Goal: Share content

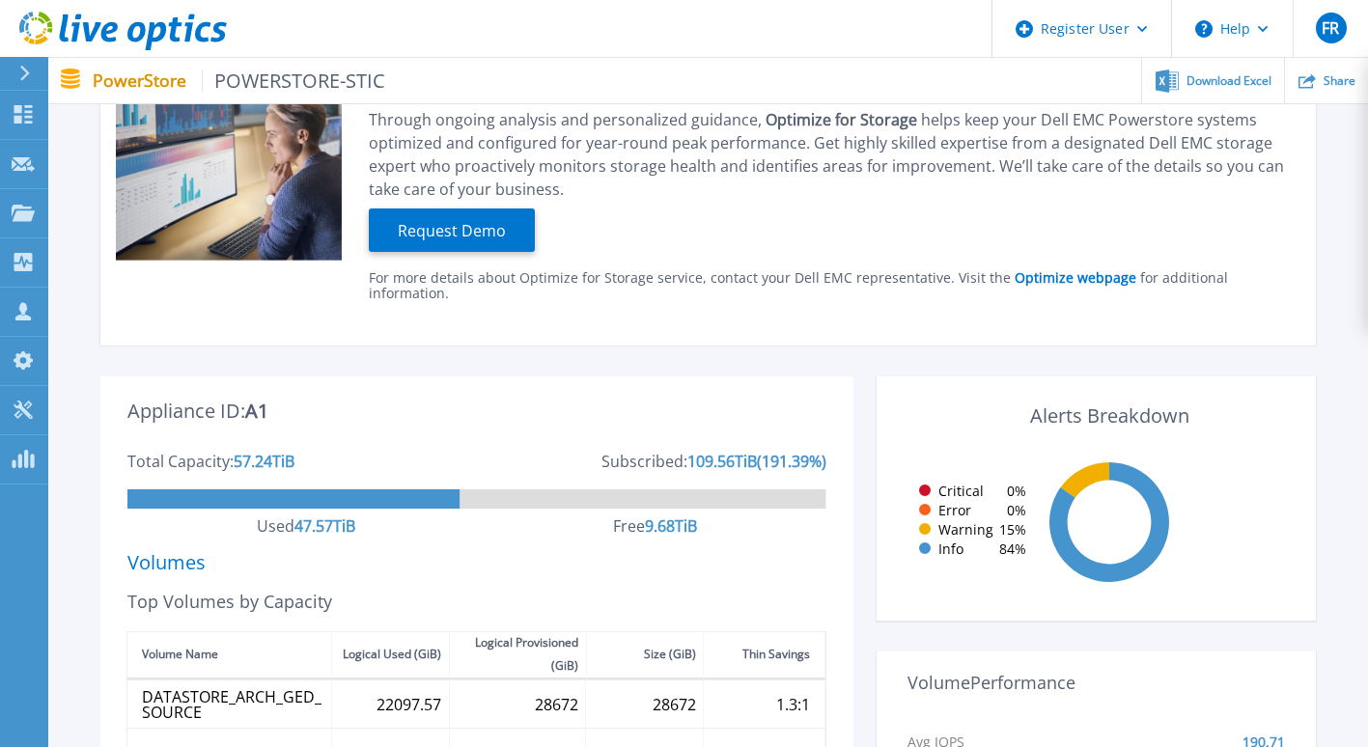
scroll to position [95, 0]
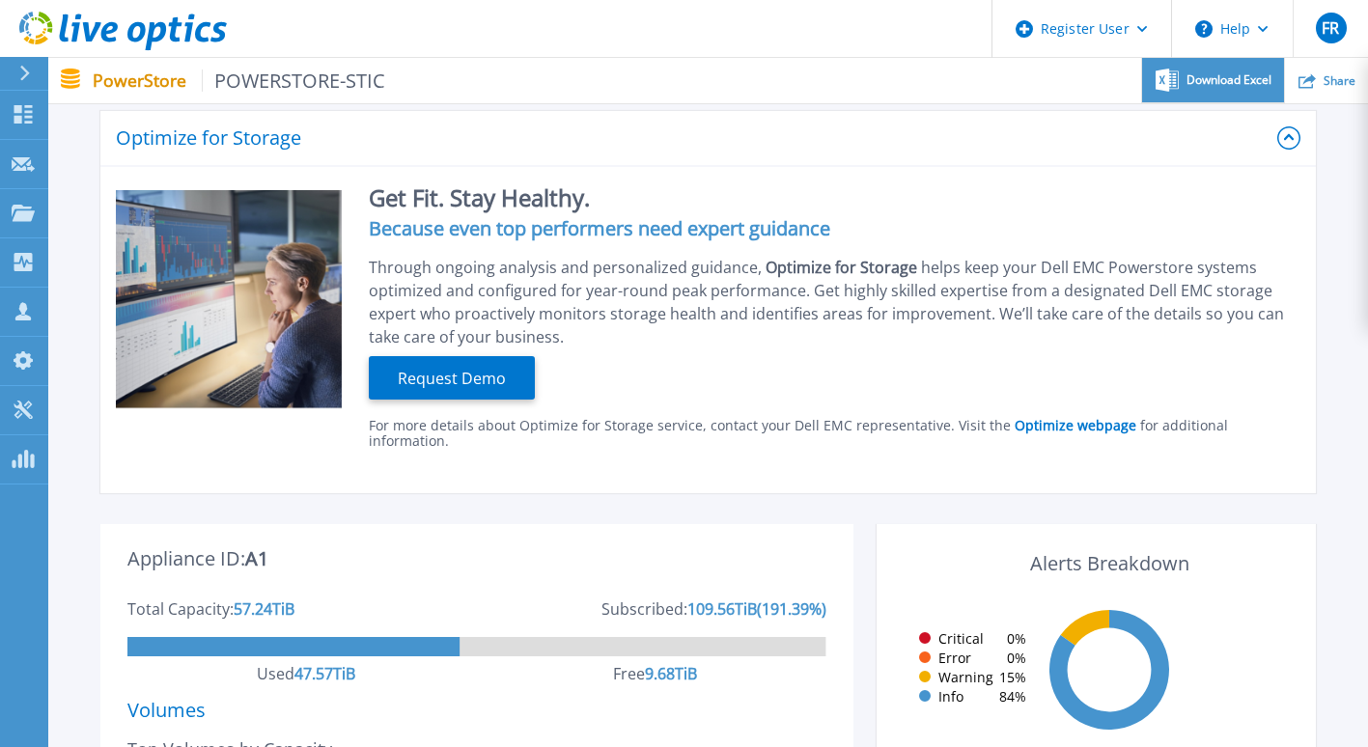
click at [1217, 86] on span "Download Excel" at bounding box center [1228, 80] width 85 height 12
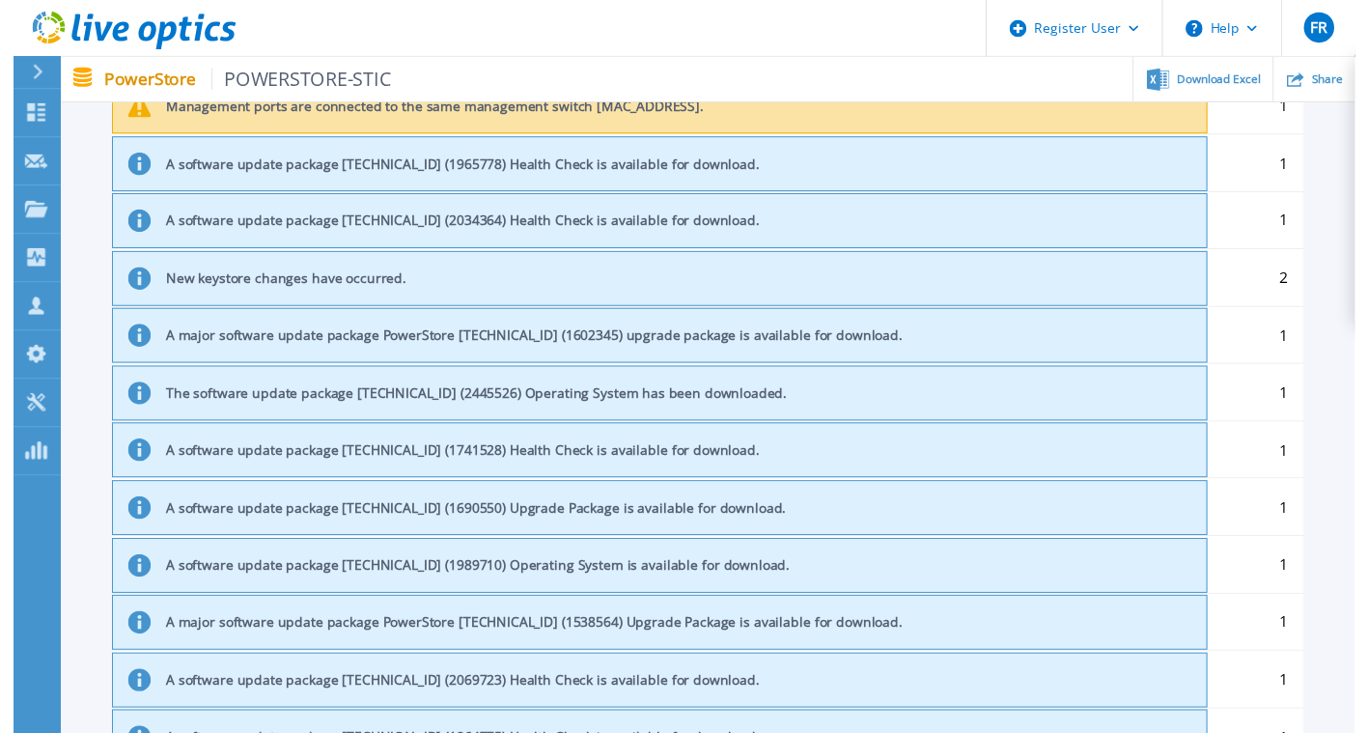
scroll to position [0, 0]
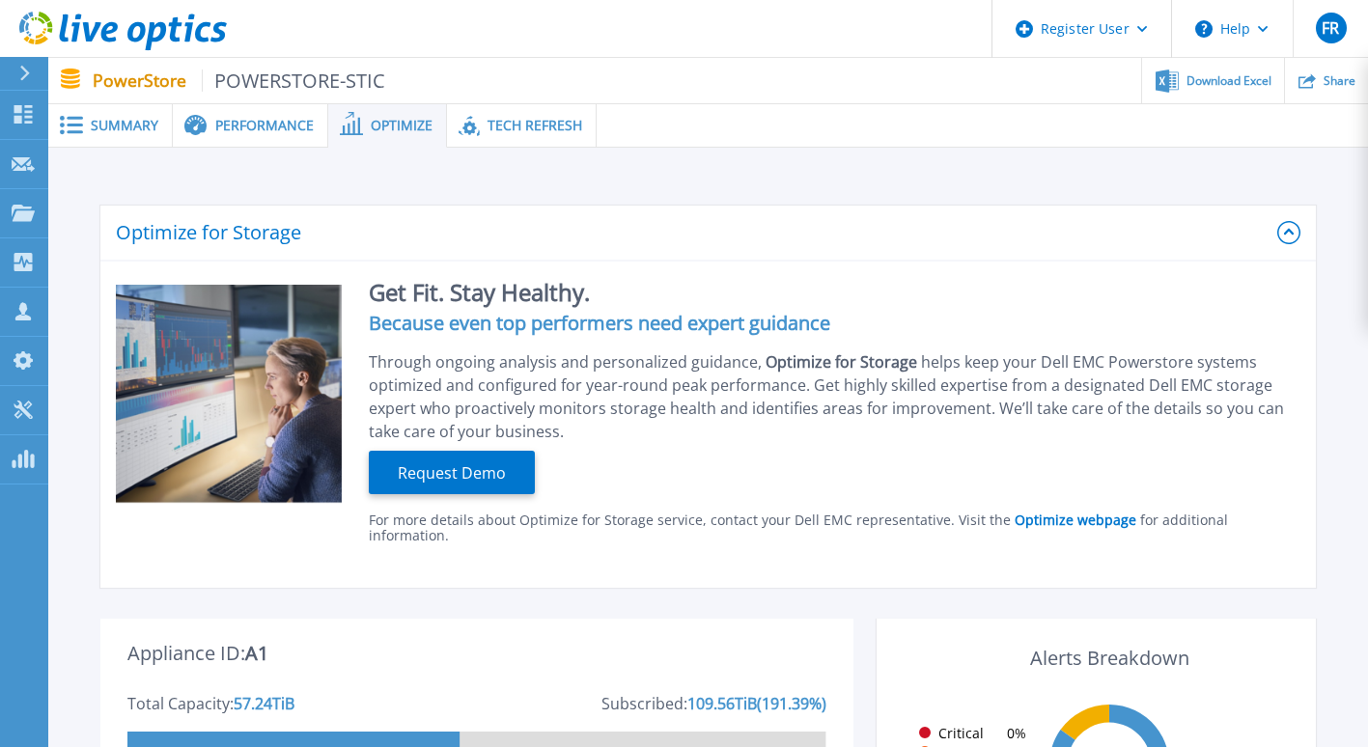
click at [136, 127] on span "Summary" at bounding box center [125, 126] width 68 height 14
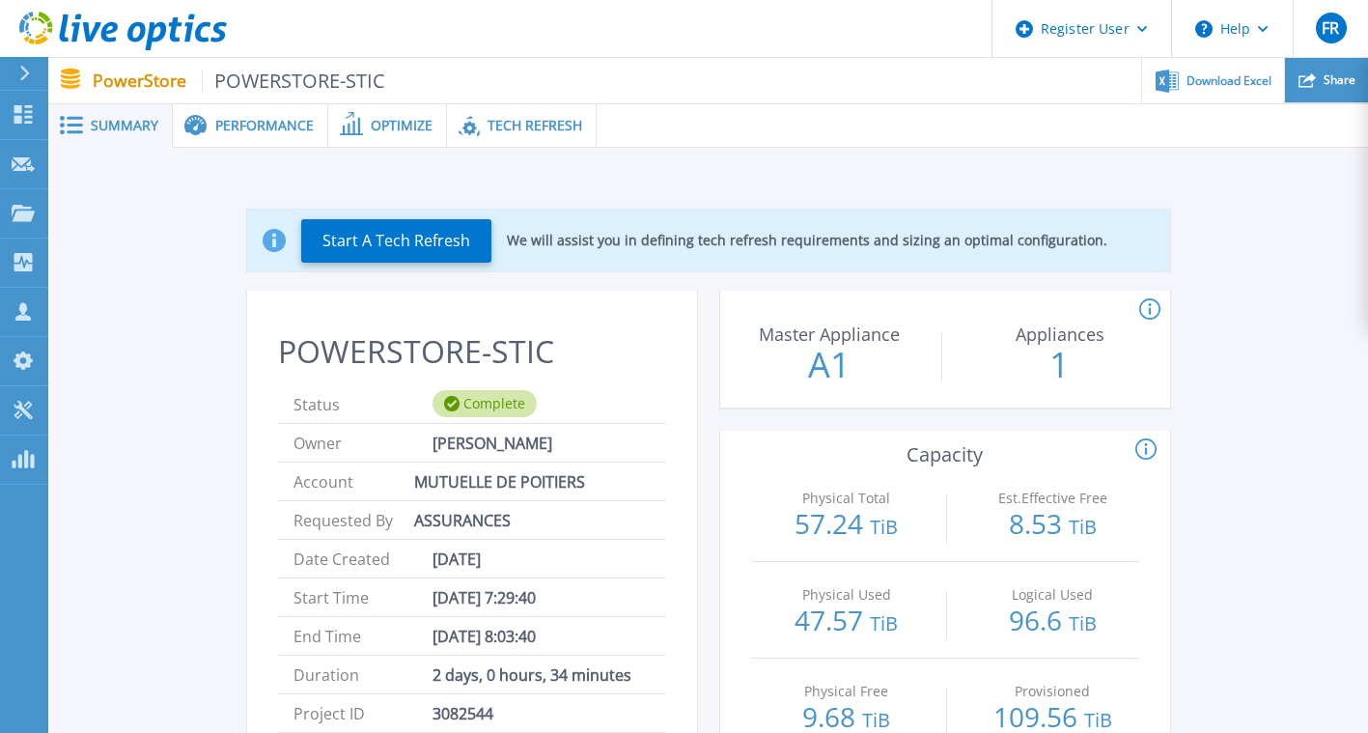
click at [1346, 70] on div "Share" at bounding box center [1326, 80] width 83 height 45
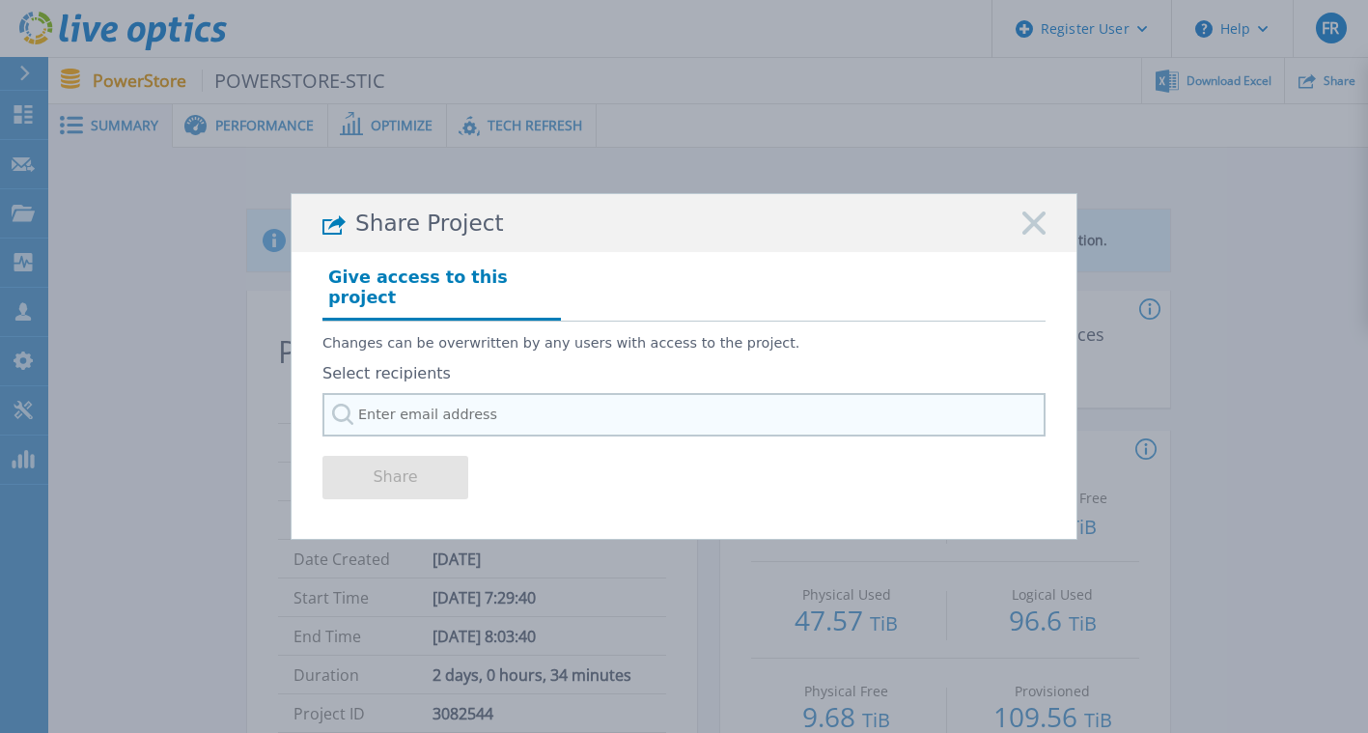
click at [595, 406] on input "text" at bounding box center [683, 414] width 723 height 43
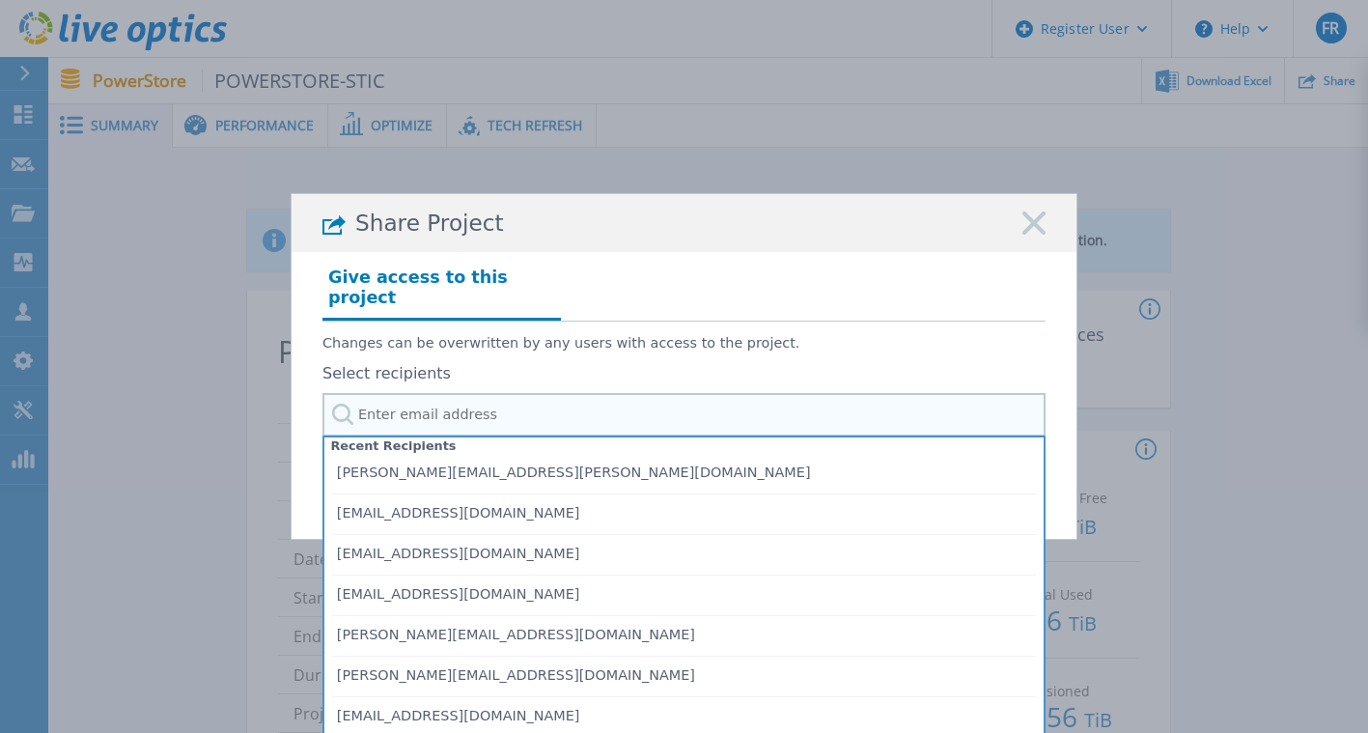
paste input "[PERSON_NAME][EMAIL_ADDRESS][PERSON_NAME][DOMAIN_NAME]"
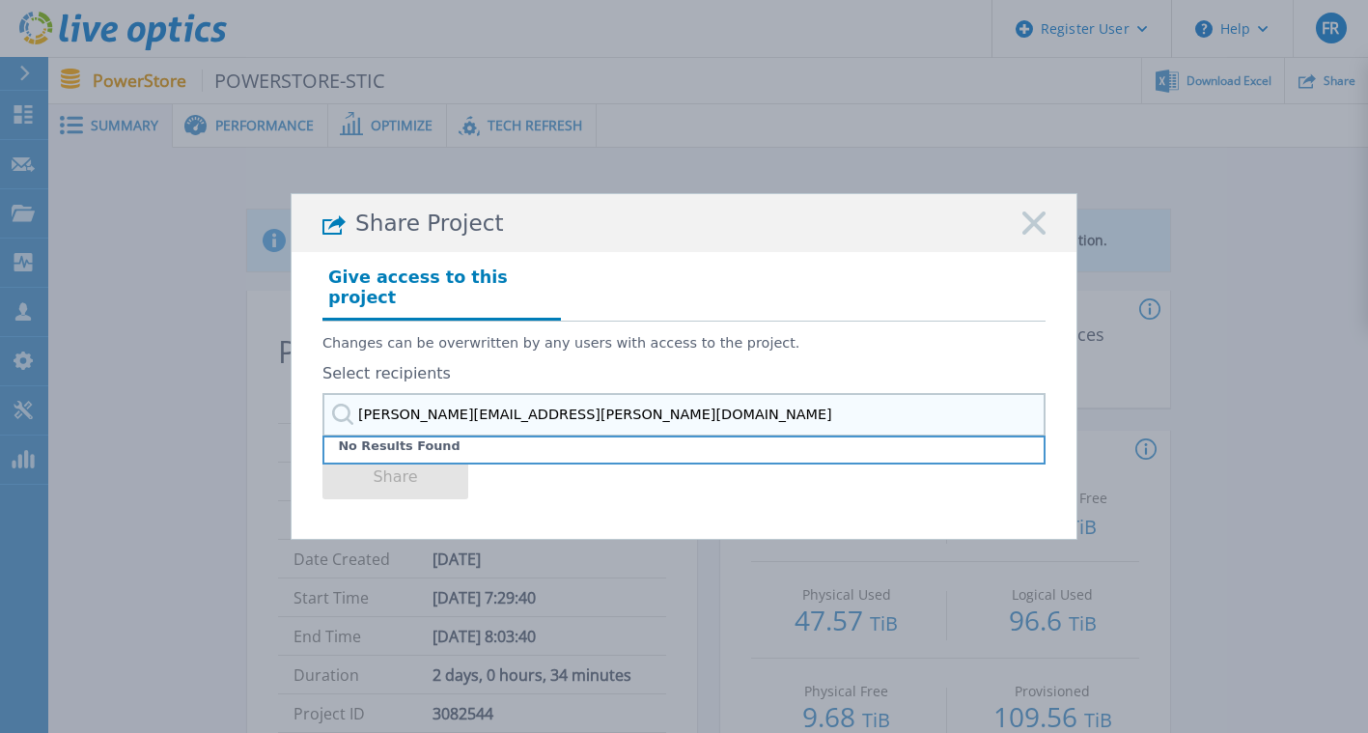
type input "[PERSON_NAME][EMAIL_ADDRESS][PERSON_NAME][DOMAIN_NAME]"
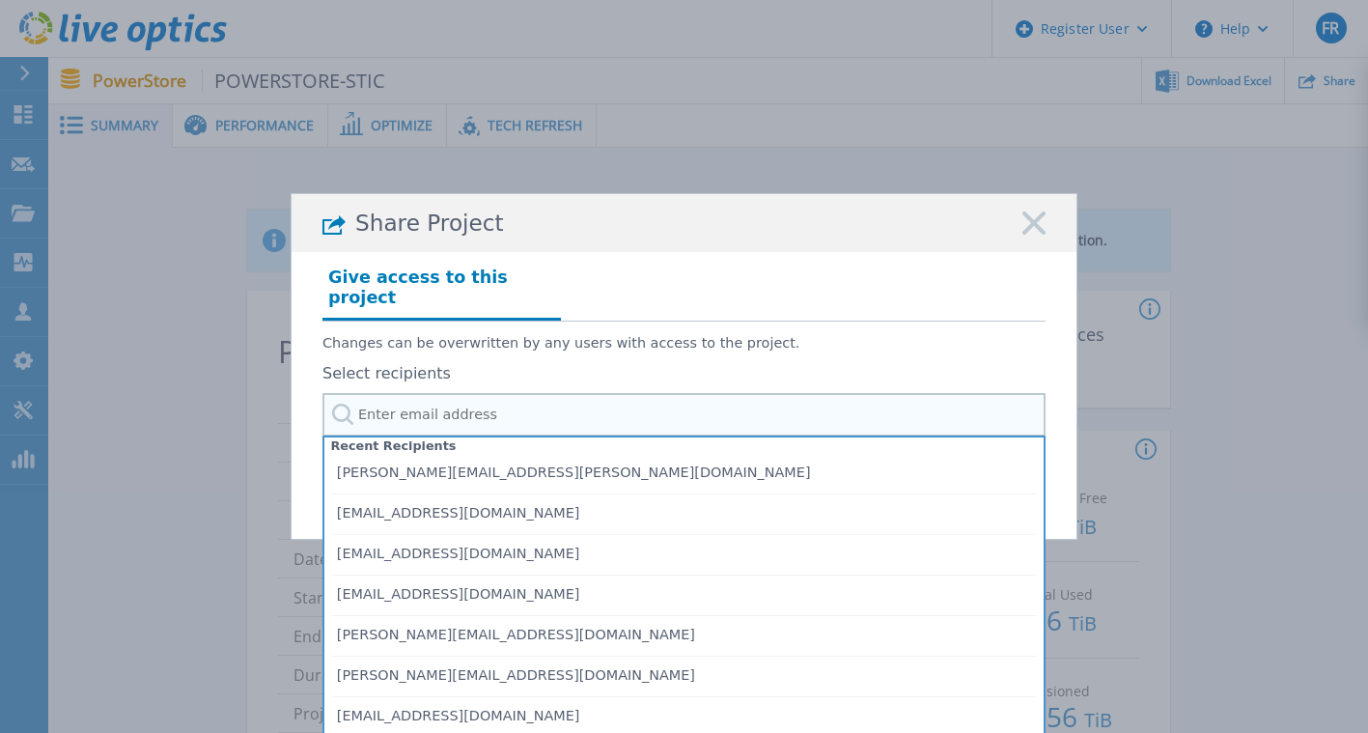
click at [457, 401] on input "text" at bounding box center [683, 414] width 723 height 43
paste input "[PERSON_NAME][EMAIL_ADDRESS][PERSON_NAME][DOMAIN_NAME]"
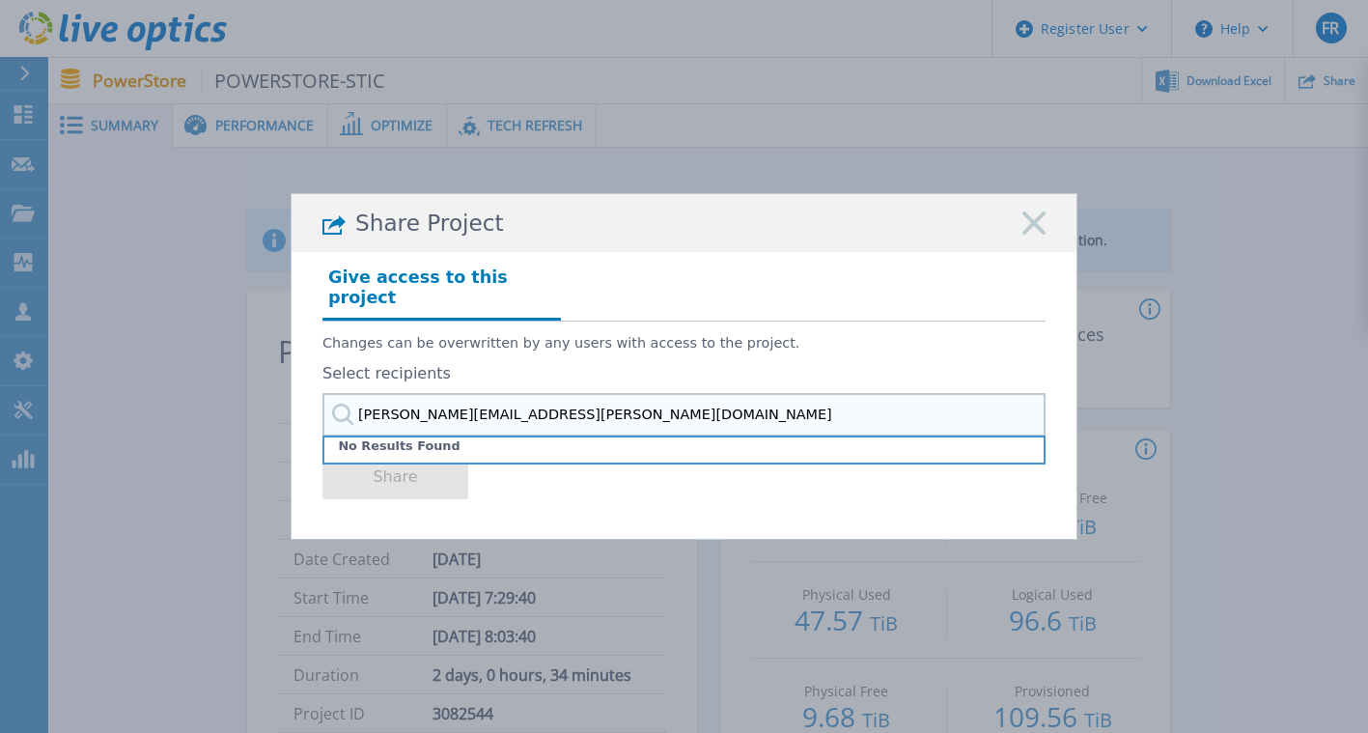
click at [529, 404] on input "[PERSON_NAME][EMAIL_ADDRESS][PERSON_NAME][DOMAIN_NAME]" at bounding box center [683, 414] width 723 height 43
click at [556, 405] on input "[PERSON_NAME][EMAIL_ADDRESS][PERSON_NAME][DOMAIN_NAME]" at bounding box center [683, 414] width 723 height 43
type input "c"
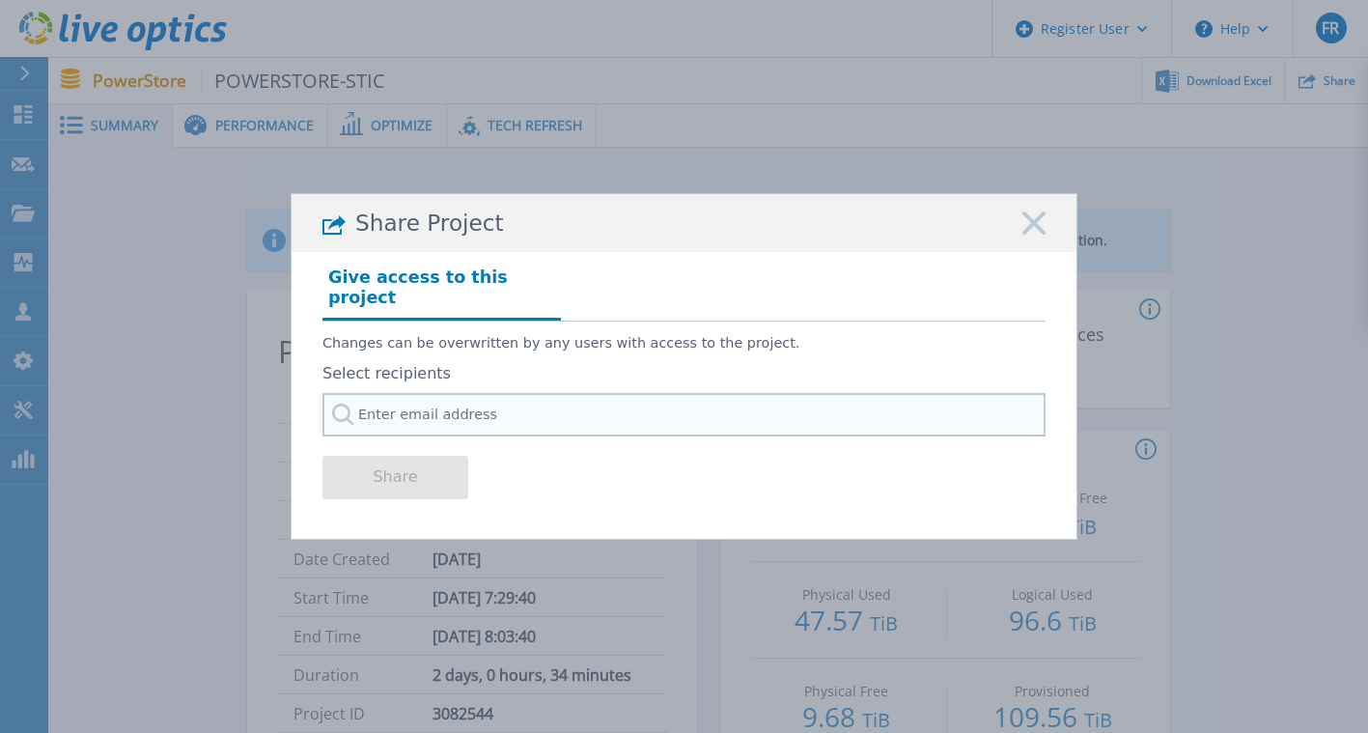
paste input "[PERSON_NAME][EMAIL_ADDRESS][PERSON_NAME][DOMAIN_NAME]"
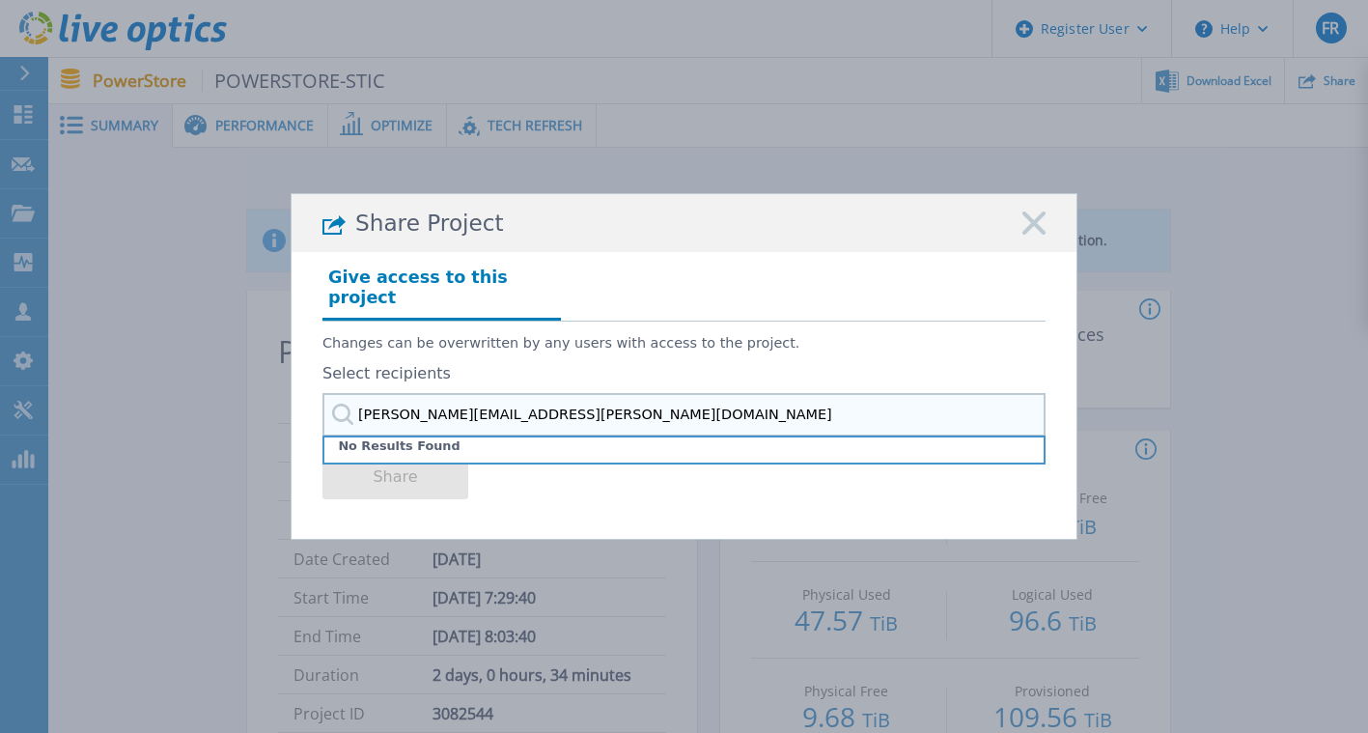
type input "[PERSON_NAME][EMAIL_ADDRESS][PERSON_NAME][DOMAIN_NAME]"
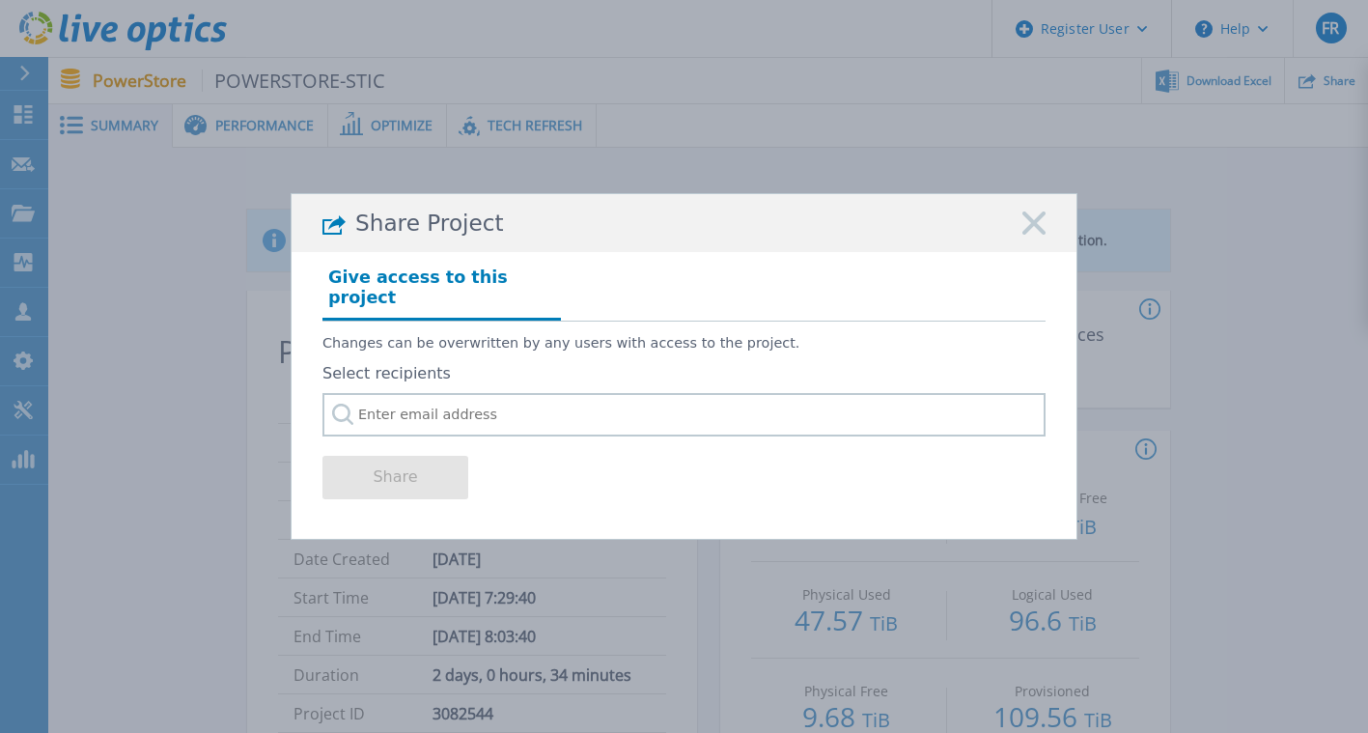
click at [1029, 236] on rect at bounding box center [1033, 223] width 25 height 25
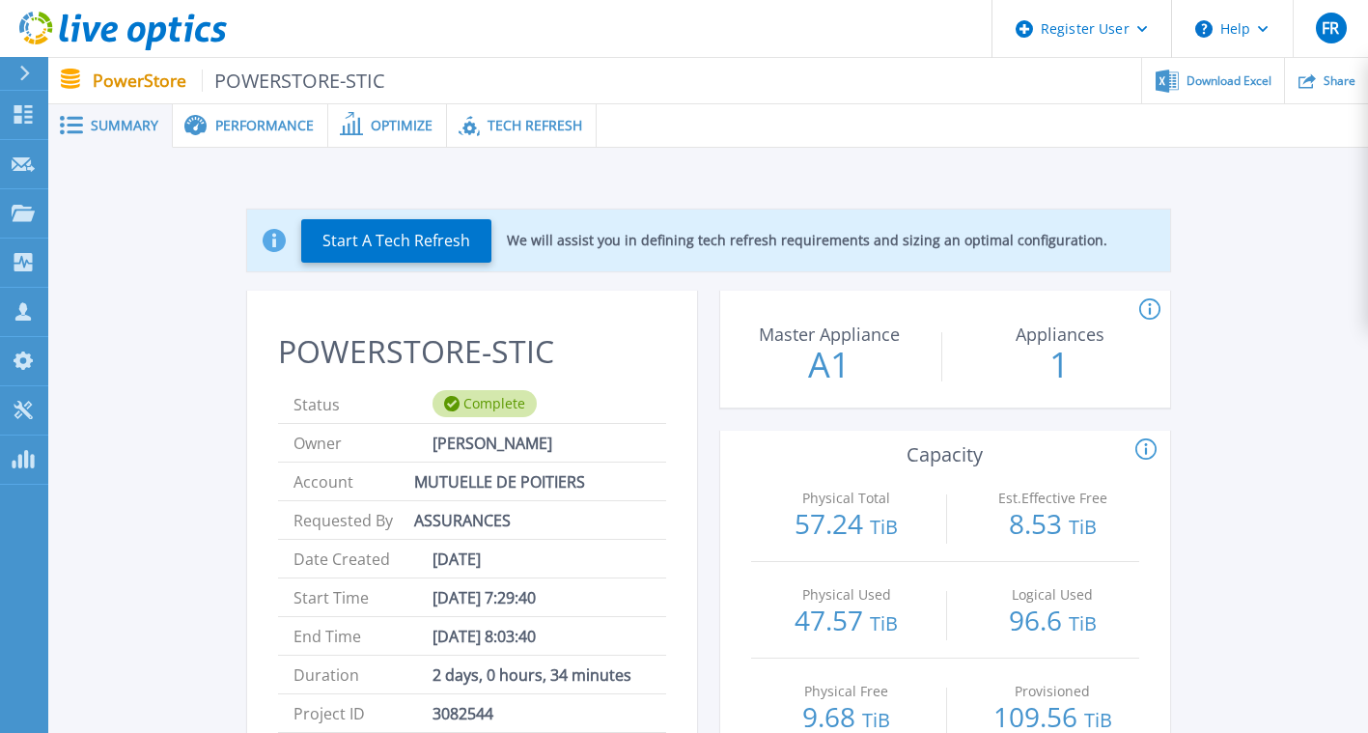
click at [599, 333] on div "POWERSTORE-STIC Status Complete Owner [PERSON_NAME] Account MUTUELLE DE POITIER…" at bounding box center [472, 560] width 450 height 514
click at [1332, 86] on span "Share" at bounding box center [1339, 80] width 32 height 12
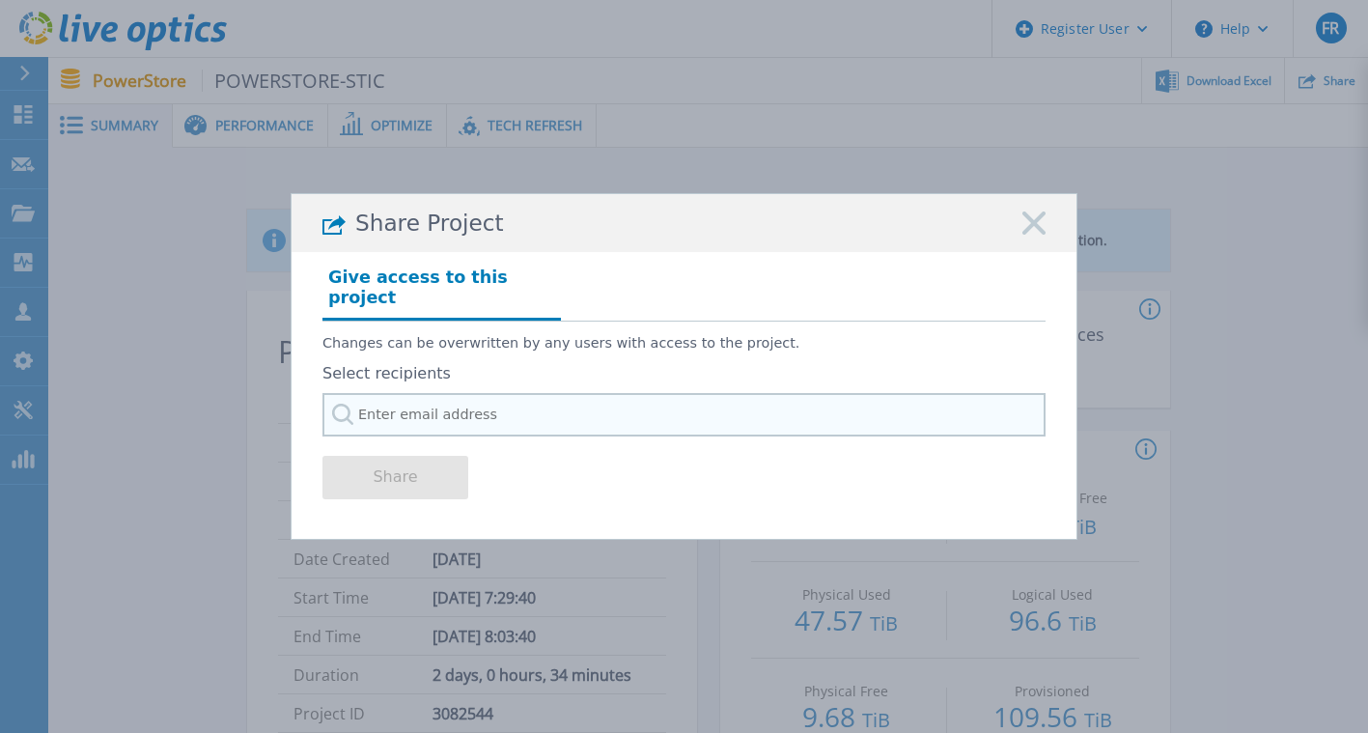
click at [505, 398] on input "text" at bounding box center [683, 414] width 723 height 43
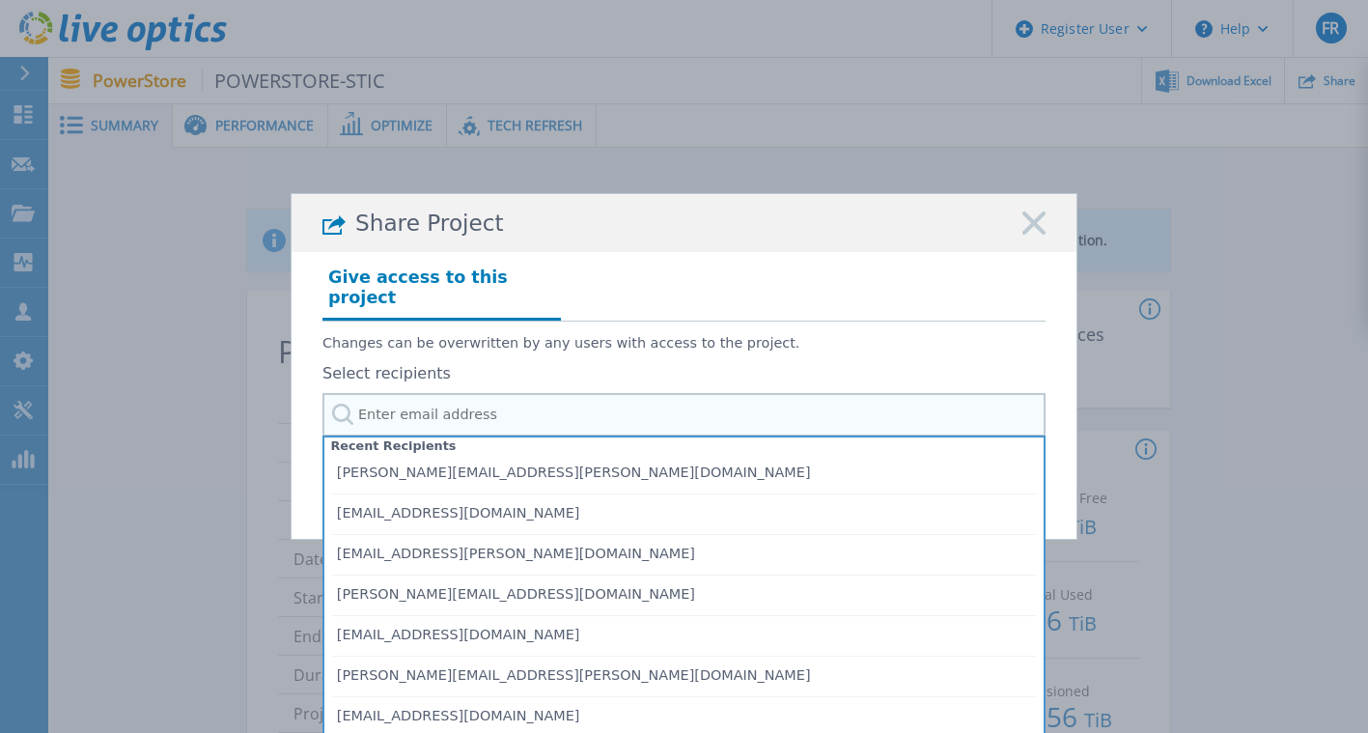
paste input "[PERSON_NAME][EMAIL_ADDRESS][PERSON_NAME][DOMAIN_NAME]"
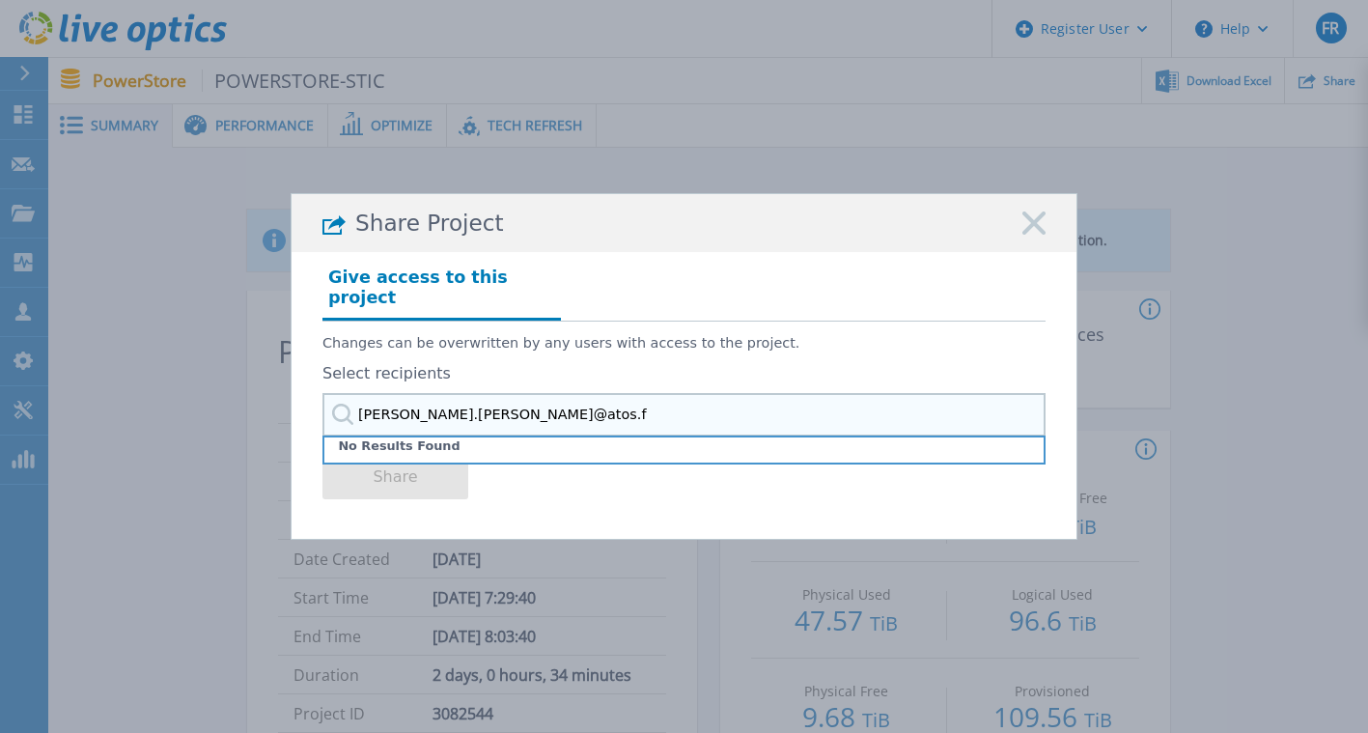
type input "[PERSON_NAME].[PERSON_NAME]@atos."
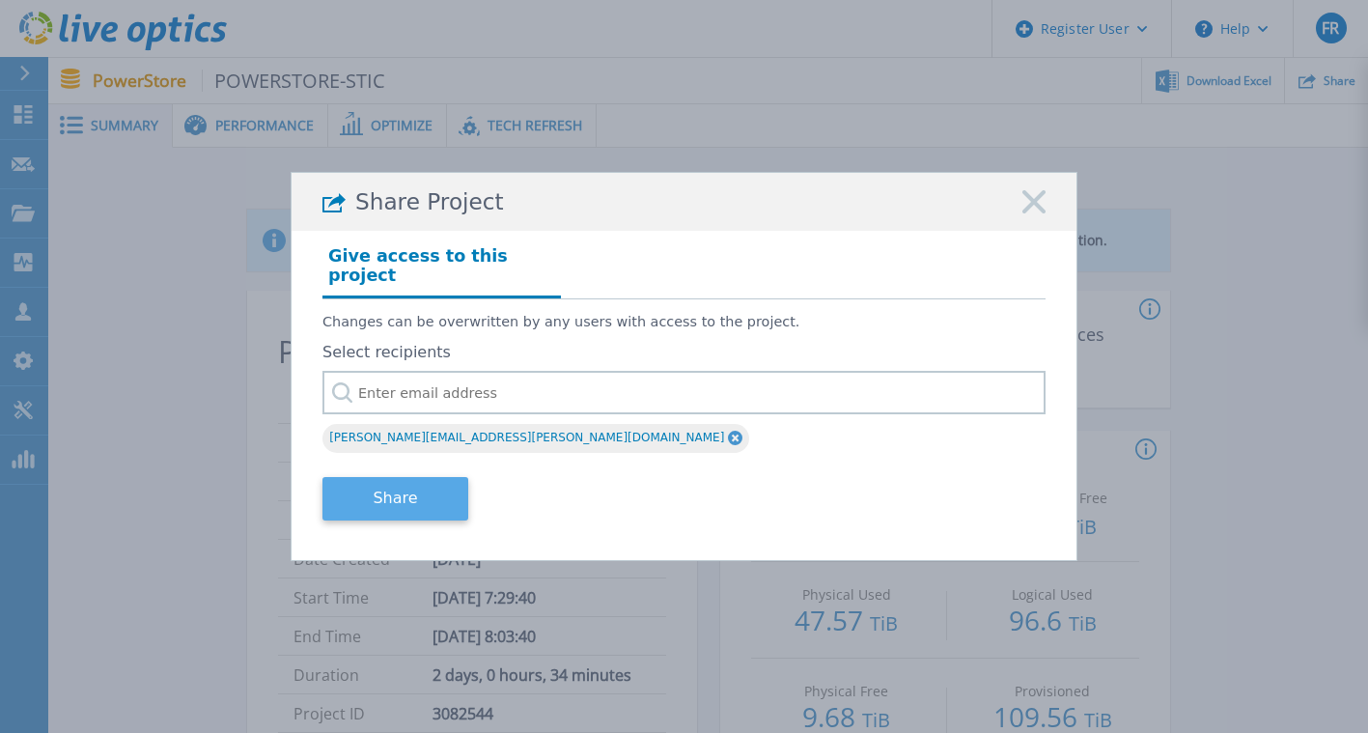
click at [381, 488] on button "Share" at bounding box center [395, 498] width 146 height 43
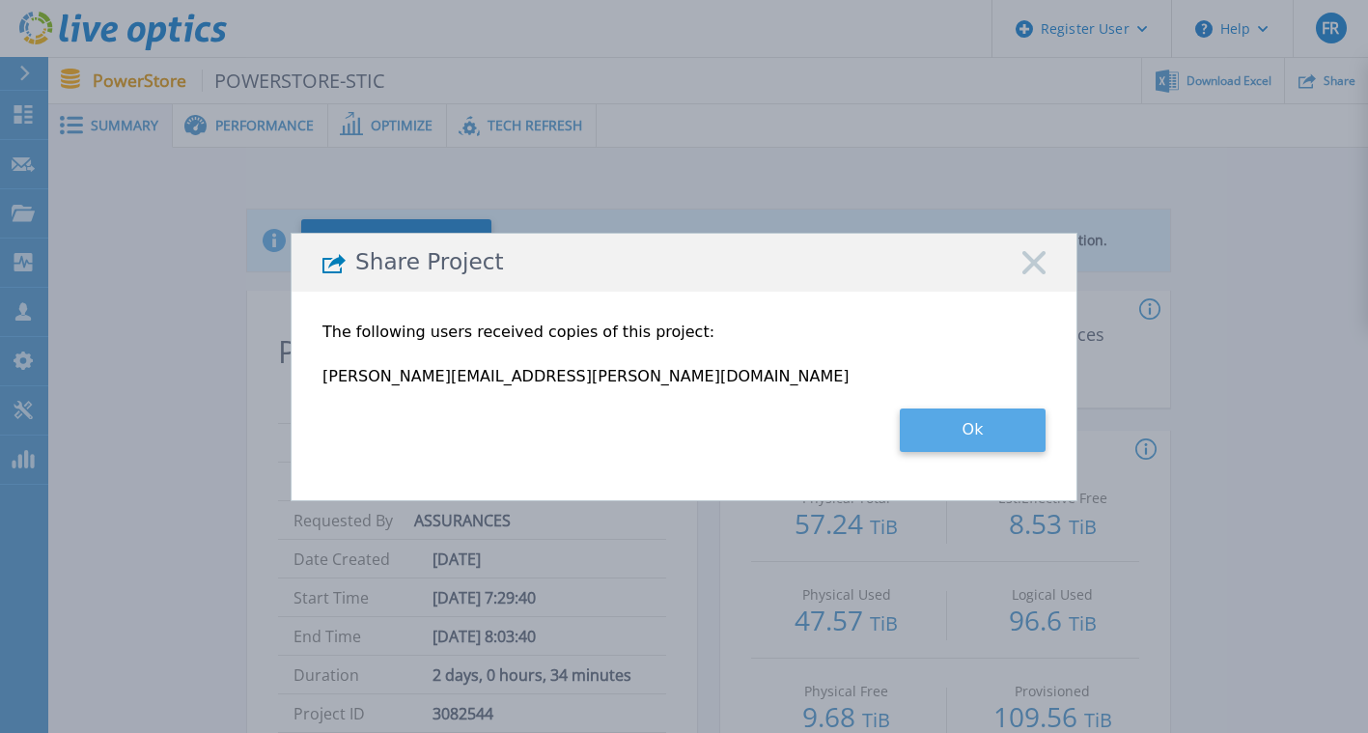
click at [955, 443] on button "Ok" at bounding box center [973, 429] width 146 height 43
